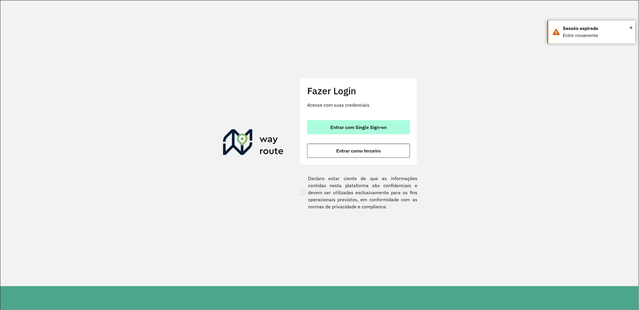
click at [369, 121] on button "Entrar com Single Sign-on" at bounding box center [358, 127] width 103 height 14
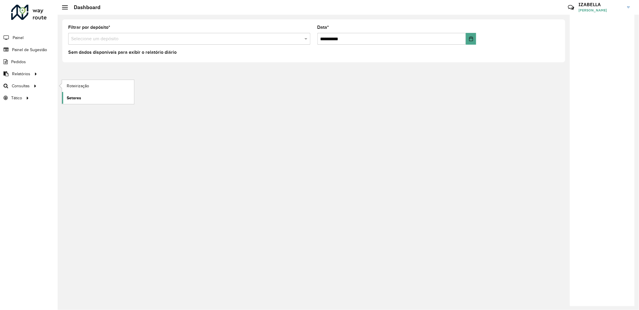
click at [81, 103] on link "Setores" at bounding box center [98, 98] width 72 height 12
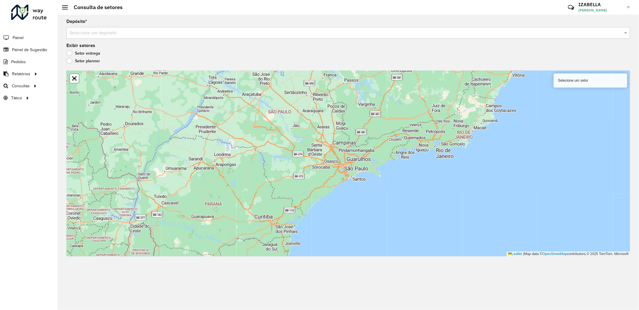
click at [127, 30] on input "text" at bounding box center [342, 33] width 546 height 7
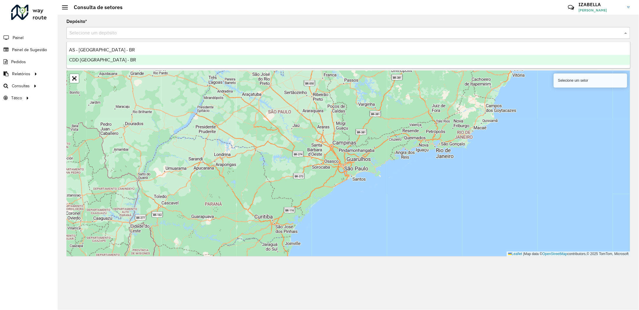
click at [102, 59] on span "CDD [GEOGRAPHIC_DATA] - BR" at bounding box center [102, 59] width 67 height 5
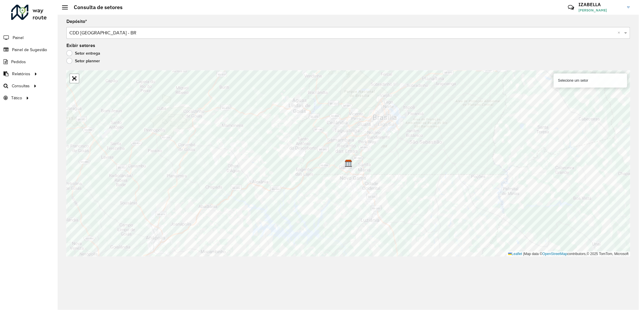
click at [84, 60] on label "Setor planner" at bounding box center [82, 61] width 33 height 6
click at [92, 52] on label "Setor entrega" at bounding box center [83, 53] width 34 height 6
click at [80, 100] on span "Setores" at bounding box center [74, 98] width 14 height 6
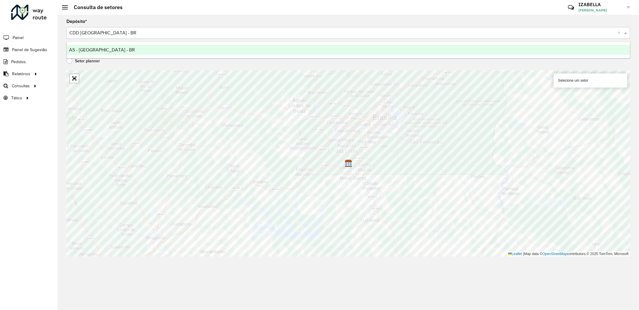
click at [118, 38] on div "Selecione um depósito × CDD Brasilia - BR ×" at bounding box center [347, 33] width 563 height 12
click at [106, 57] on ng-dropdown-panel "AS - [GEOGRAPHIC_DATA] - BR" at bounding box center [348, 50] width 564 height 17
click at [78, 79] on link "Abrir mapa em tela cheia" at bounding box center [74, 78] width 9 height 9
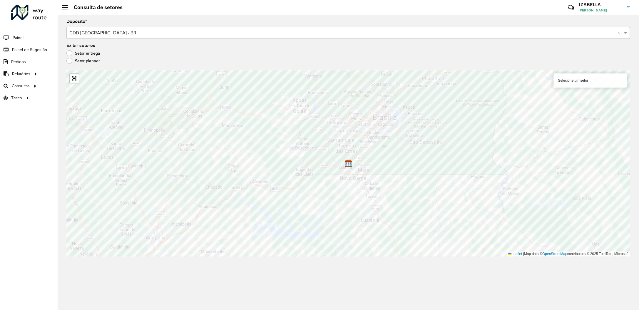
click at [584, 80] on div "Selecione um setor" at bounding box center [589, 80] width 73 height 14
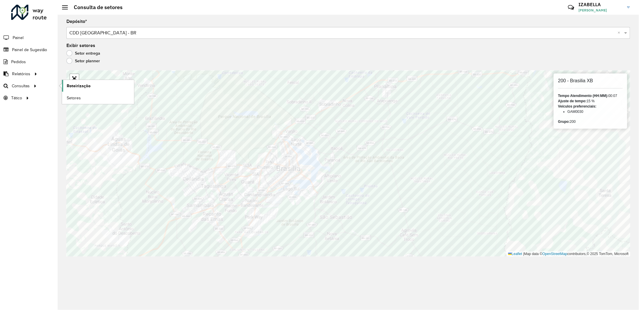
click at [70, 83] on span "Roteirização" at bounding box center [79, 86] width 24 height 6
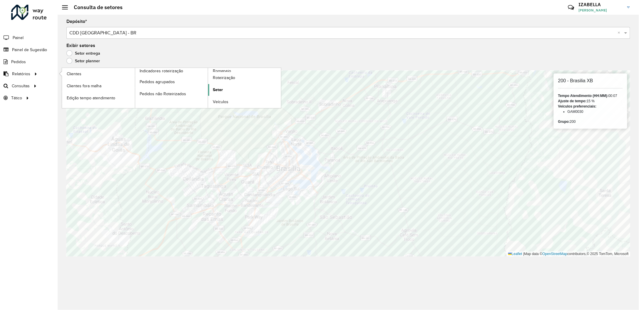
click at [212, 88] on link "Setor" at bounding box center [244, 90] width 73 height 12
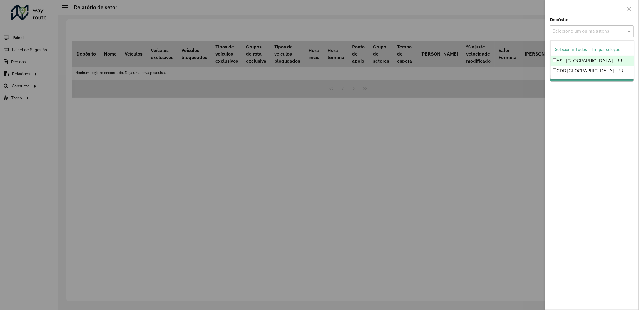
click at [575, 32] on input "text" at bounding box center [588, 31] width 75 height 7
click at [580, 48] on button "Selecionar Todos" at bounding box center [570, 49] width 37 height 9
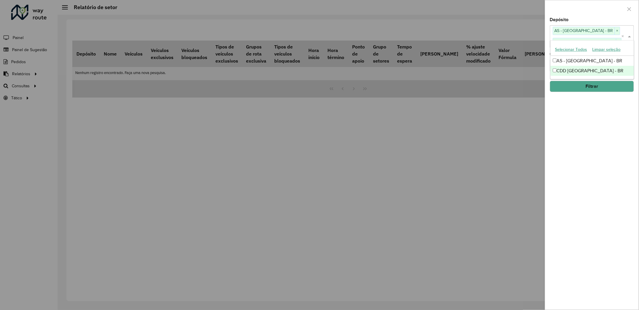
click at [578, 101] on div "Depósito Selecione um ou mais itens AS - BRASILIA - BR × CDD Brasilia - BR × × …" at bounding box center [591, 164] width 93 height 292
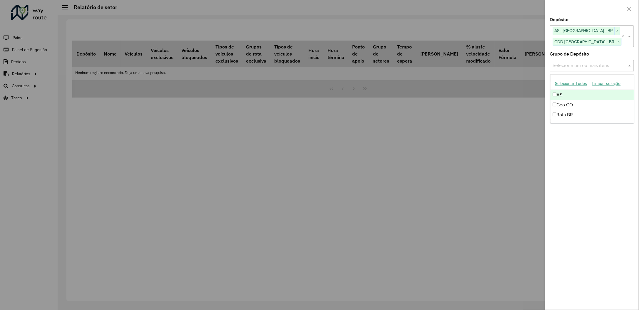
drag, startPoint x: 572, startPoint y: 68, endPoint x: 572, endPoint y: 87, distance: 19.1
click at [572, 87] on body "Aguarde... Pop-up bloqueado! Seu navegador bloqueou automáticamente a abertura …" at bounding box center [319, 155] width 639 height 310
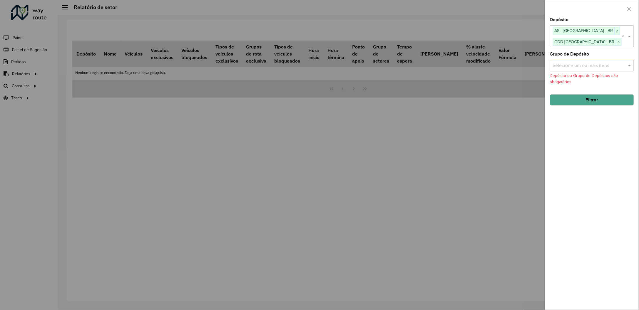
click at [572, 87] on div "Depósito Selecione um ou mais itens AS - BRASILIA - BR × CDD Brasilia - BR × × …" at bounding box center [591, 164] width 93 height 292
click at [577, 69] on div "Selecione um ou mais itens" at bounding box center [592, 66] width 84 height 12
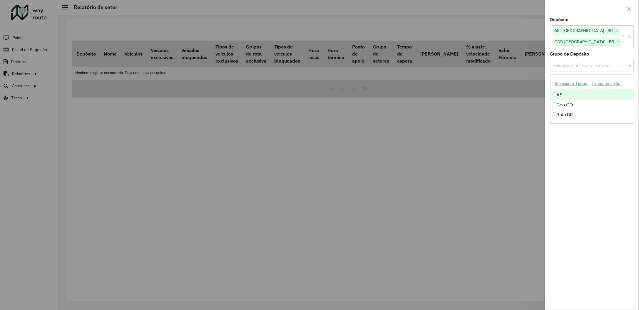
click at [571, 82] on button "Selecionar Todos" at bounding box center [570, 83] width 37 height 9
click at [598, 145] on div "Depósito Selecione um ou mais itens AS - BRASILIA - BR × CDD Brasilia - BR × × …" at bounding box center [591, 164] width 93 height 292
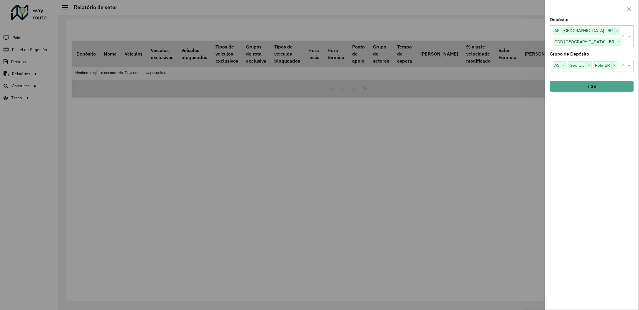
click at [566, 90] on button "Filtrar" at bounding box center [592, 86] width 84 height 11
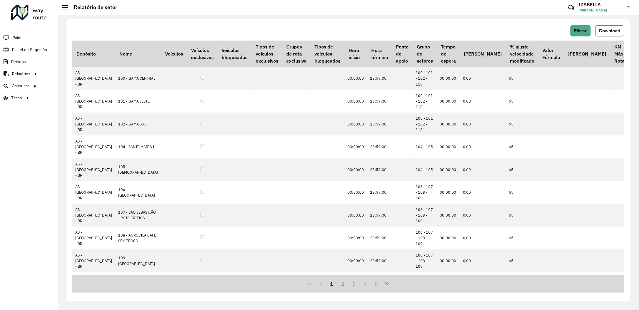
click at [619, 28] on span "Download" at bounding box center [609, 30] width 21 height 5
